Goal: Task Accomplishment & Management: Manage account settings

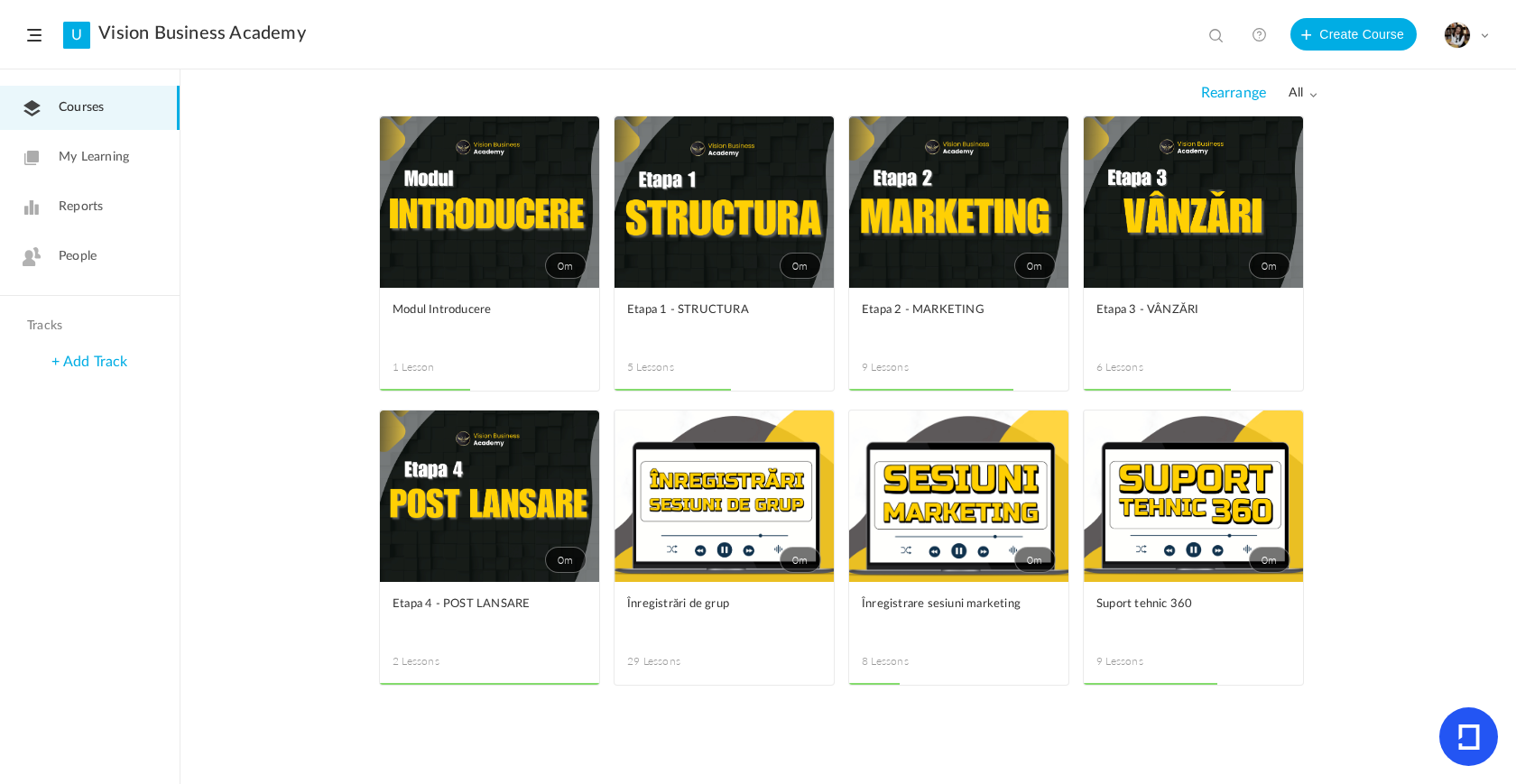
click at [977, 213] on link "0m" at bounding box center [958, 201] width 219 height 171
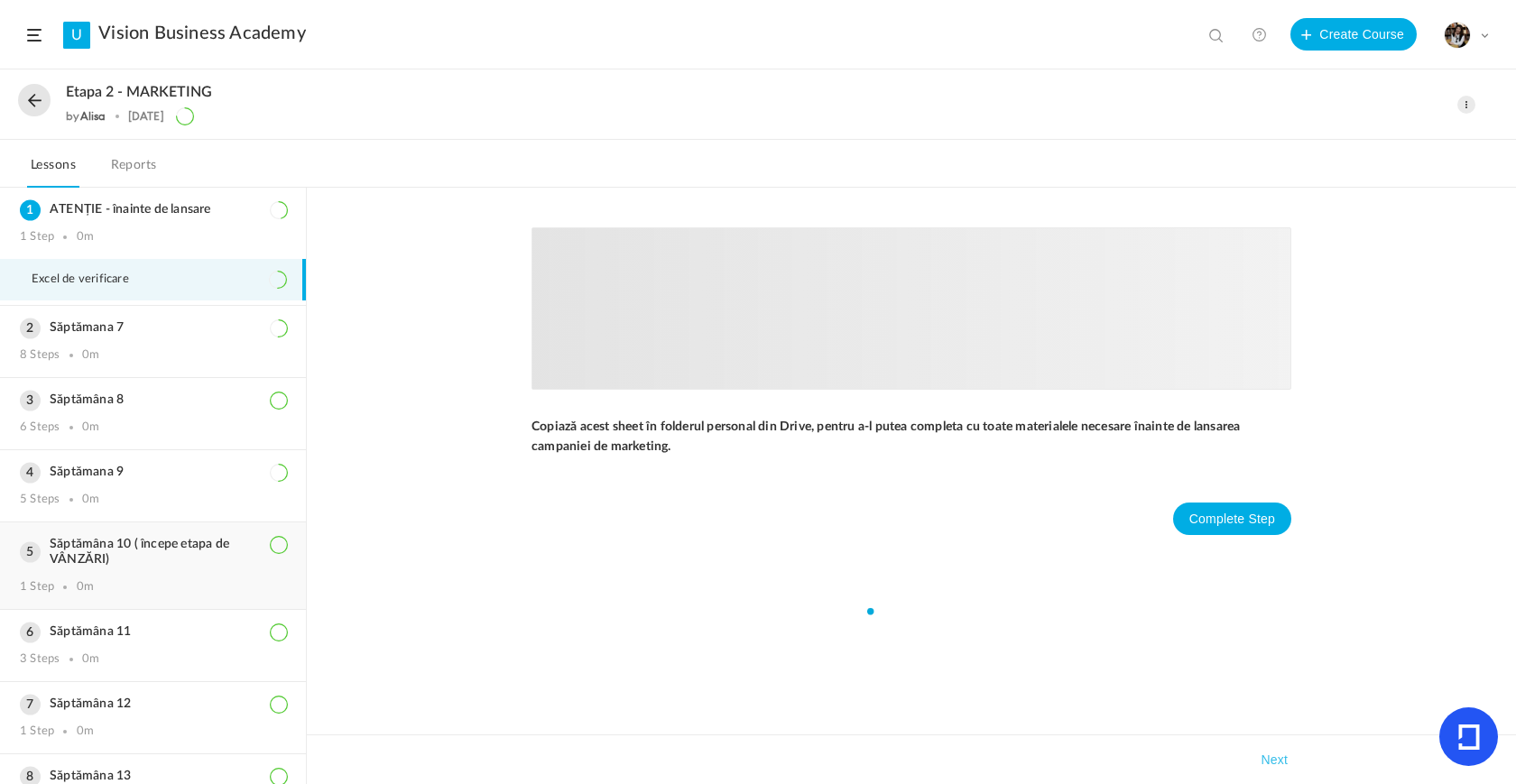
scroll to position [115, 0]
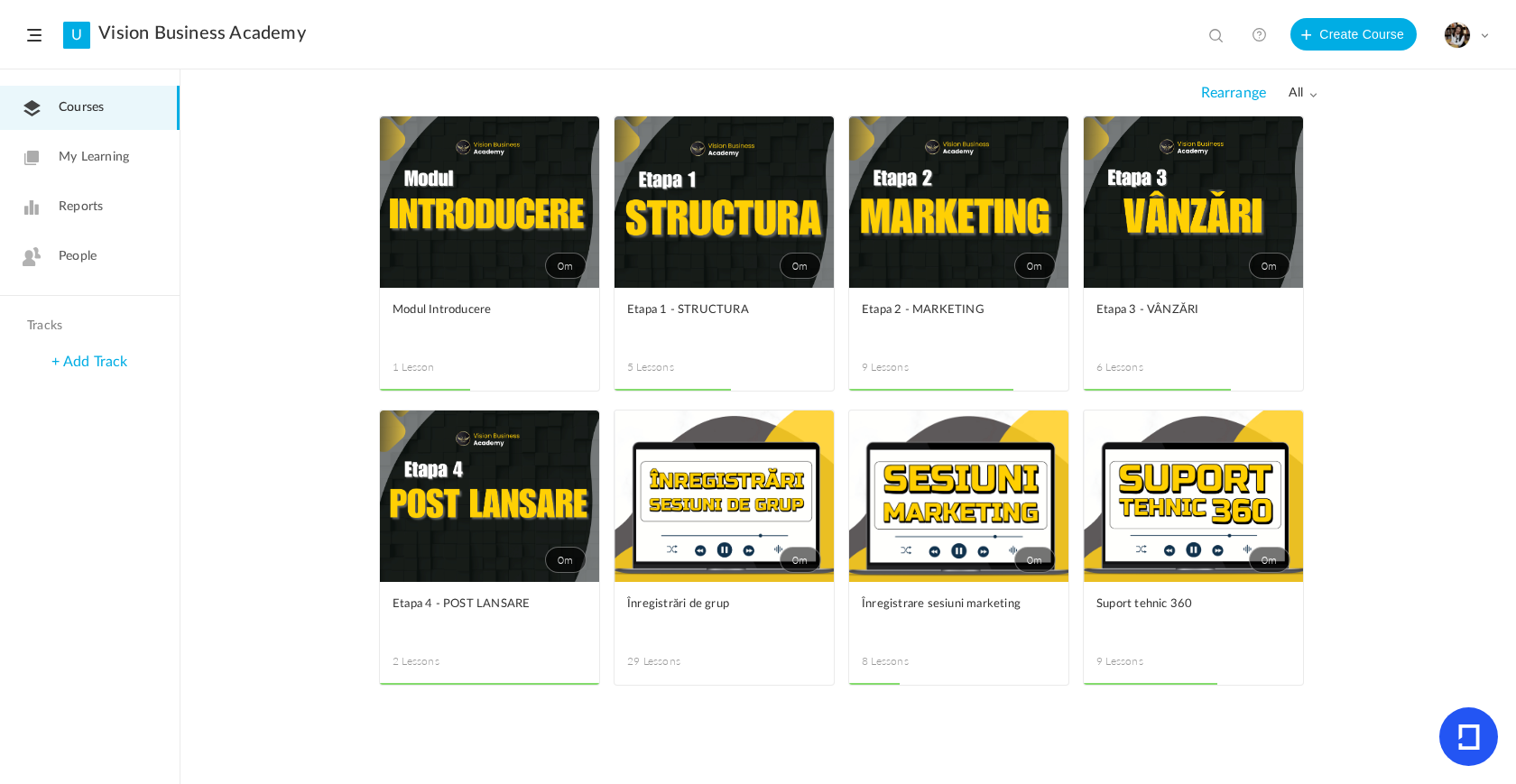
click at [0, 0] on span at bounding box center [0, 0] width 0 height 0
click at [0, 0] on link "Edit" at bounding box center [0, 0] width 0 height 0
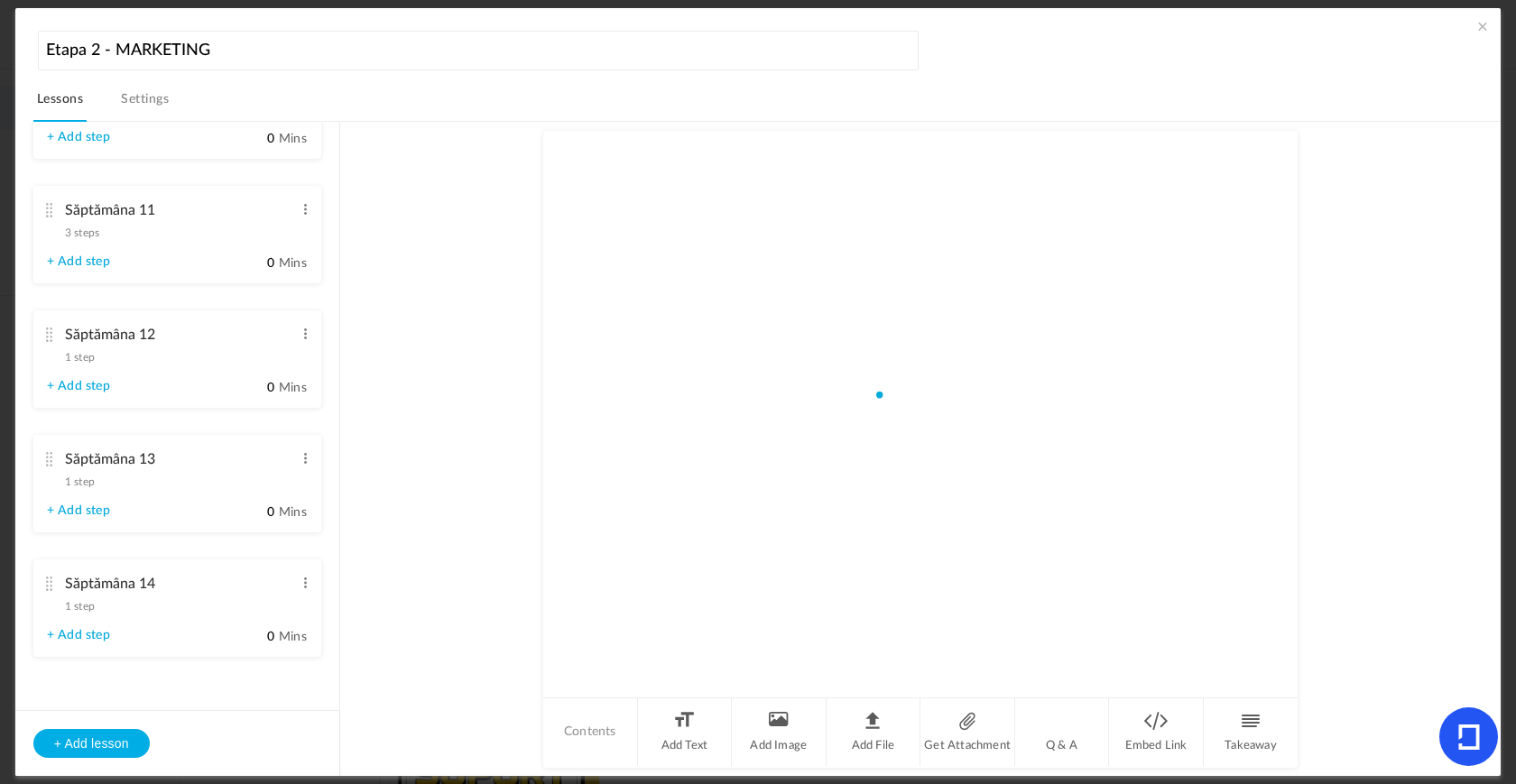
scroll to position [661, 0]
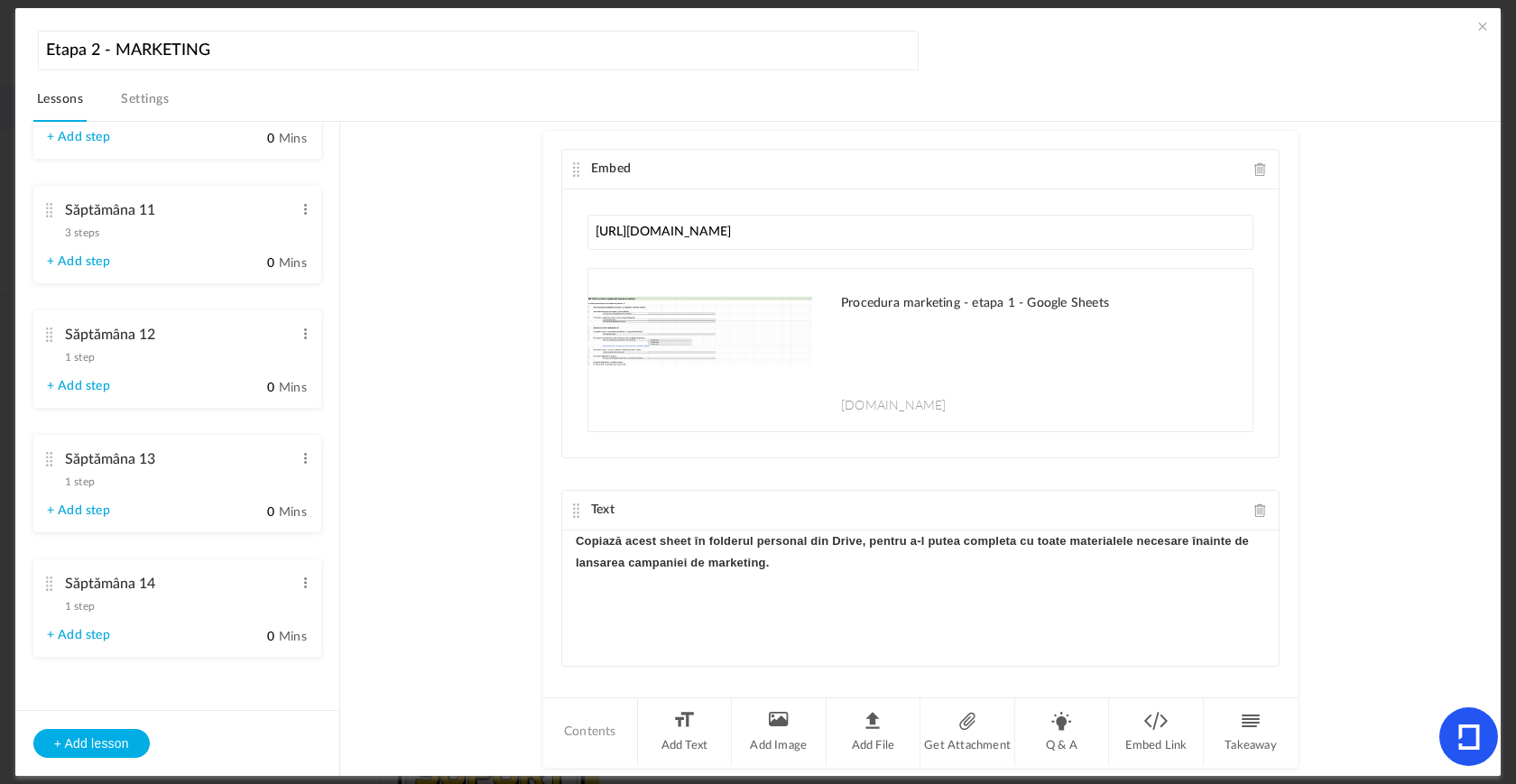
click at [88, 479] on span "1 step" at bounding box center [79, 481] width 30 height 11
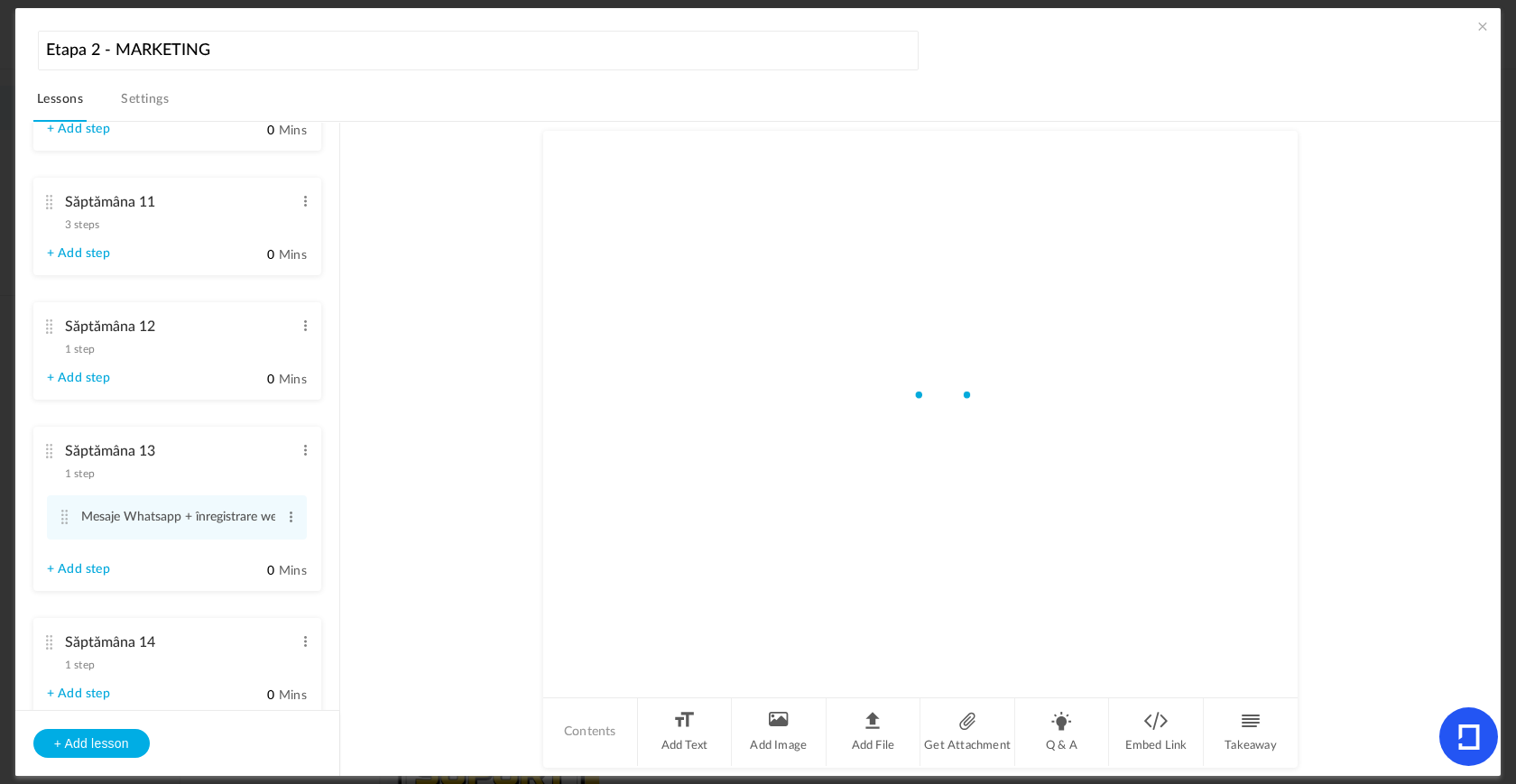
scroll to position [595, 0]
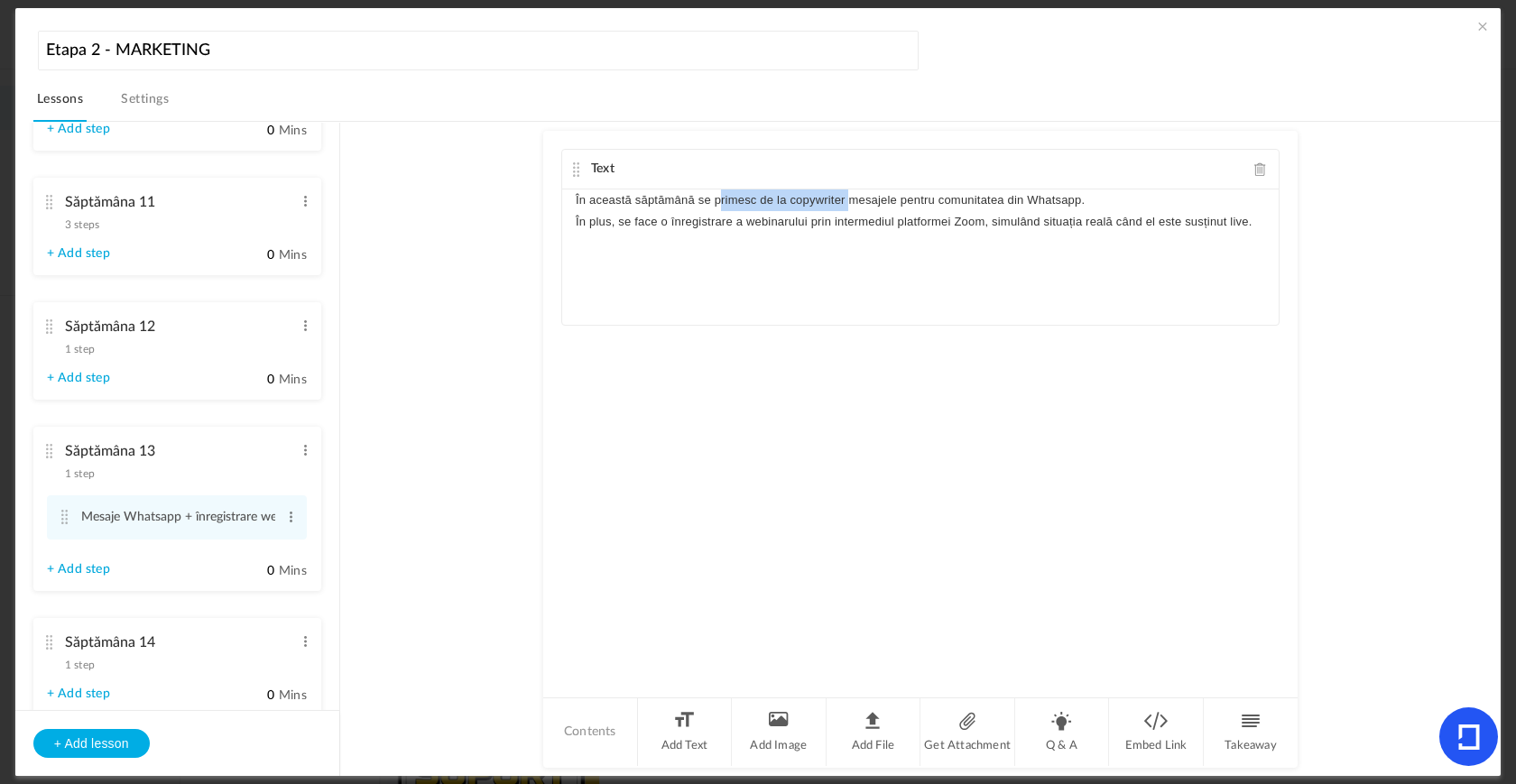
drag, startPoint x: 715, startPoint y: 200, endPoint x: 846, endPoint y: 193, distance: 131.2
click at [846, 193] on p "În această săptămână se primesc de la copywriter mesajele pentru comunitatea di…" at bounding box center [920, 200] width 689 height 21
click at [1034, 210] on p "În această săptămână vă veți scrie mesajele pentru comunitatea din Whatsapp." at bounding box center [920, 200] width 689 height 21
click at [577, 202] on p "În această săptămână vă veți scrie mesajele pentru comunitatea din Whatsapp." at bounding box center [920, 200] width 689 height 21
click at [1013, 199] on p "În această săptămână vă veți scrie mesajele pentru comunitatea din Whatsapp." at bounding box center [920, 200] width 689 height 21
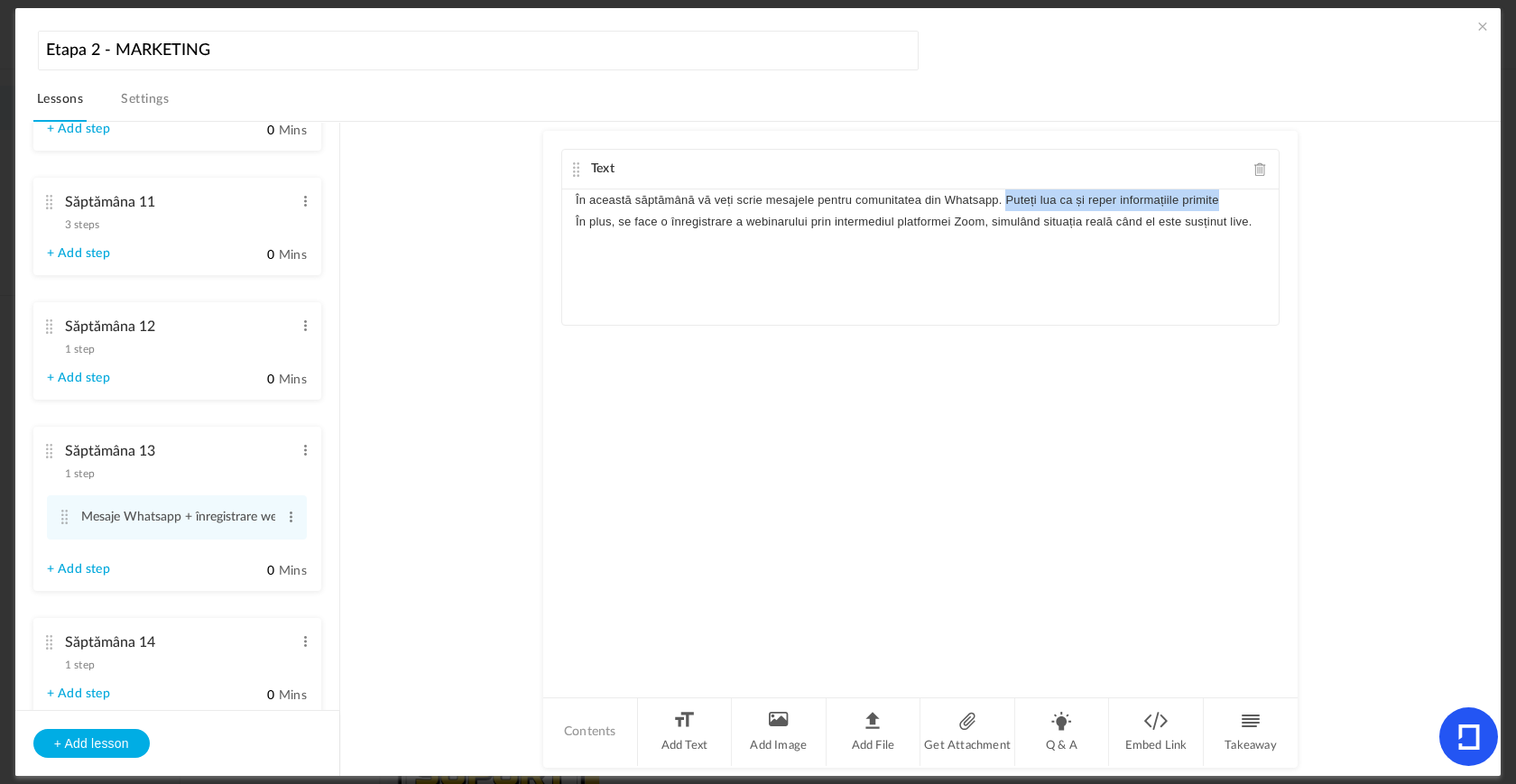
drag, startPoint x: 1218, startPoint y: 199, endPoint x: 1005, endPoint y: 196, distance: 213.0
click at [1005, 196] on p "În această săptămână vă veți scrie mesajele pentru comunitatea din Whatsapp. Pu…" at bounding box center [920, 200] width 689 height 21
click at [1153, 225] on p "În plus, se face o înregistrare a webinarului prin intermediul platformei Zoom,…" at bounding box center [920, 221] width 689 height 21
drag, startPoint x: 1180, startPoint y: 225, endPoint x: 1140, endPoint y: 226, distance: 40.0
click at [1140, 226] on p "În plus, se face o înregistrare a webinarului prin intermediul platformei Zoom,…" at bounding box center [920, 221] width 689 height 21
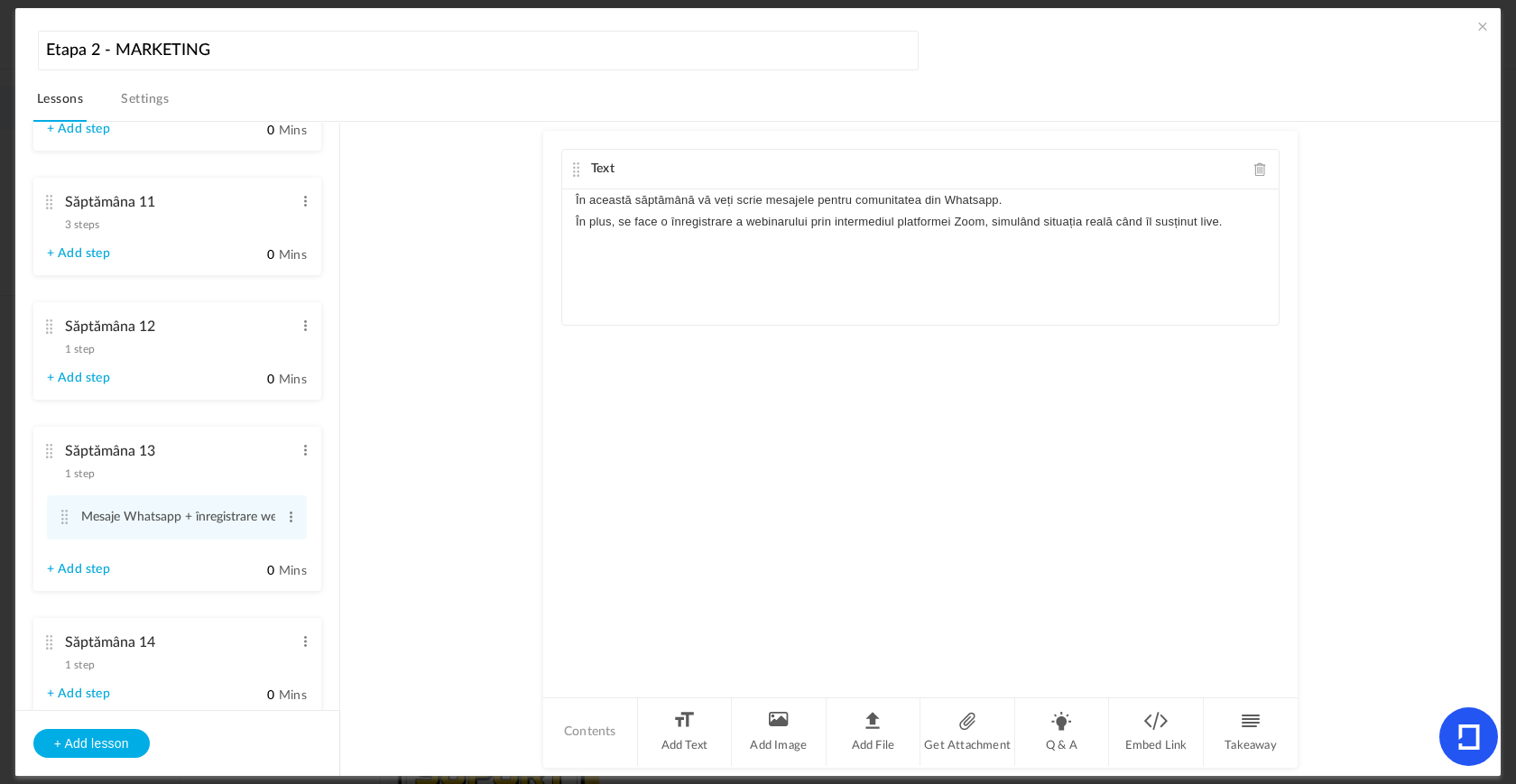
click at [1193, 219] on p "În plus, se face o înregistrare a webinarului prin intermediul platformei Zoom,…" at bounding box center [920, 221] width 689 height 21
click at [1307, 313] on au-course-substep "Text În această săptămână vă veți scrie mesajele pentru comunitatea din Whatsap…" at bounding box center [920, 450] width 1118 height 656
click at [1481, 24] on span at bounding box center [1482, 26] width 18 height 18
